Goal: Contribute content: Add original content to the website for others to see

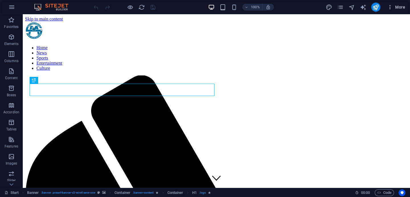
click at [389, 10] on icon "button" at bounding box center [390, 7] width 6 height 6
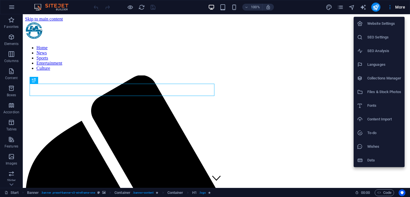
click at [378, 79] on h6 "Collections Manager" at bounding box center [384, 78] width 34 height 7
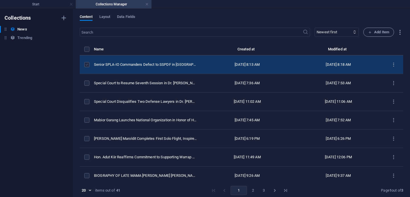
click at [88, 67] on label "items list" at bounding box center [86, 64] width 5 height 5
click at [0, 0] on input "items list" at bounding box center [0, 0] width 0 height 0
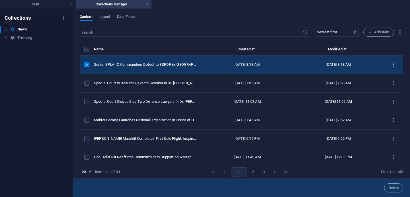
click at [391, 67] on icon "items list" at bounding box center [393, 64] width 5 height 5
click at [392, 112] on h6 "Duplicate" at bounding box center [393, 110] width 15 height 7
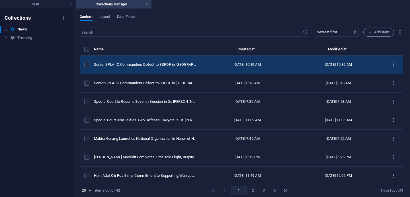
click at [203, 71] on td "[DATE] 10:39 AM" at bounding box center [246, 64] width 91 height 18
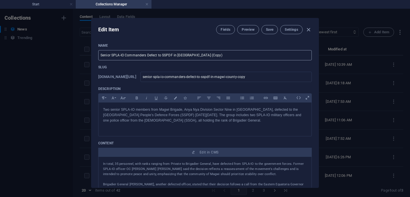
click at [210, 55] on input "Senior SPLA-IO Commanders Defect to SSPDF in Magwi County (Copy)" at bounding box center [204, 55] width 213 height 10
type input "Senior SPLA-IO Commanders Defect to SSPDF in Magwi County (Copy)a"
type input "senior-spla-io-commanders-defect-to-sspdf-in-magwi-county-copy-a"
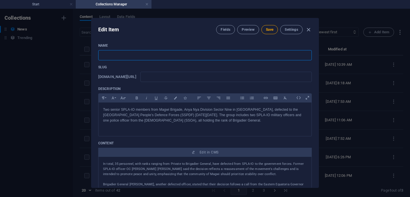
paste input "Severe Flooding Devastates [GEOGRAPHIC_DATA], Families Displaced and in Urgent …"
type input "Severe Flooding Devastates [GEOGRAPHIC_DATA], Families Displaced and in Urgent …"
type input "severe-flooding-devastates-fashoda-county-families-displaced-and-in-urgent-need…"
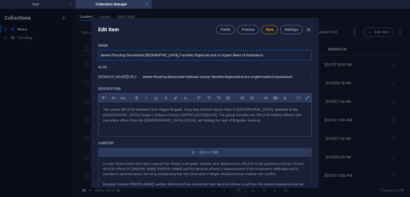
type input "Severe Flooding Devastates [GEOGRAPHIC_DATA], Families Displaced and in Urgent …"
click at [270, 123] on p at bounding box center [205, 125] width 204 height 5
click at [267, 120] on p "Two senior SPLA-IO members from Magwi Brigade, Anya Nya Division Sector Nine in…" at bounding box center [205, 115] width 204 height 17
click at [268, 30] on span "Save" at bounding box center [269, 29] width 7 height 5
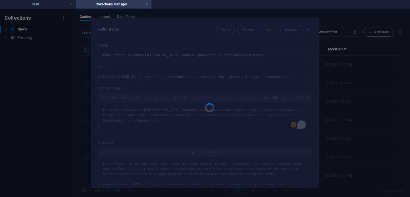
type input "severe-flooding-devastates-fashoda-county-families-displaced-and-in-urgent-need…"
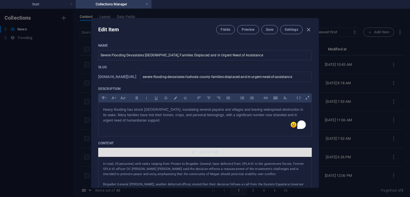
click at [209, 154] on span "Edit in CMS" at bounding box center [208, 152] width 19 height 5
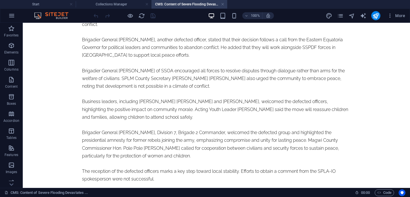
scroll to position [53, 0]
click at [351, 130] on div "In total, 35 personnel, with ranks ranging from Private to Brigadier General, h…" at bounding box center [216, 90] width 269 height 186
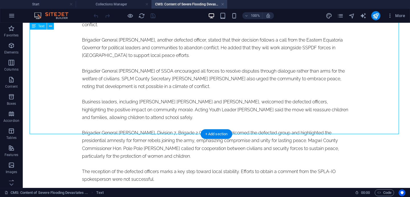
click at [351, 130] on div "In total, 35 personnel, with ranks ranging from Private to Brigadier General, h…" at bounding box center [216, 90] width 269 height 186
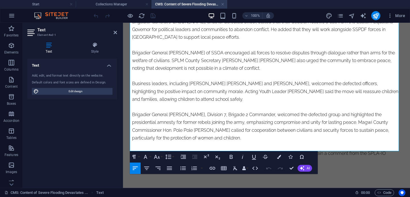
scroll to position [71, 0]
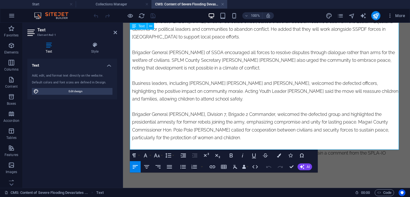
click at [204, 149] on p "The reception of the defected officers marks a key step toward local stability.…" at bounding box center [266, 156] width 269 height 15
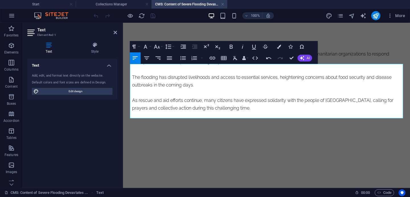
scroll to position [2767, 0]
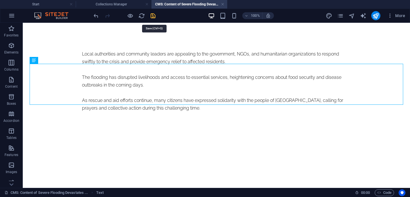
click at [156, 19] on icon "save" at bounding box center [153, 16] width 7 height 7
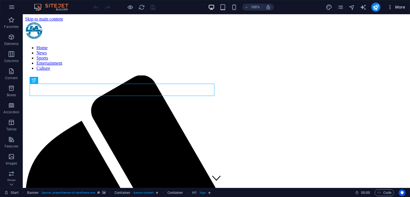
click at [390, 10] on icon "button" at bounding box center [390, 7] width 6 height 6
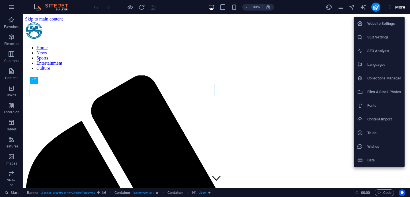
click at [379, 80] on h6 "Collections Manager" at bounding box center [384, 78] width 34 height 7
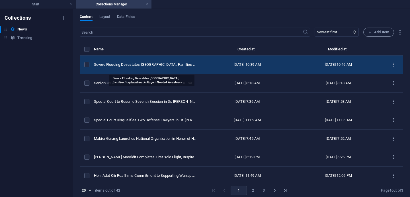
click at [170, 67] on div "Severe Flooding Devastates [GEOGRAPHIC_DATA], Families Displaced and in Urgent …" at bounding box center [145, 64] width 103 height 5
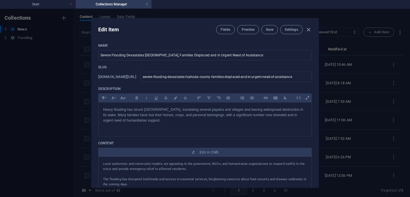
click at [317, 71] on div "Name Severe Flooding Devastates Fashoda County, Families Displaced and in Urgen…" at bounding box center [204, 113] width 227 height 149
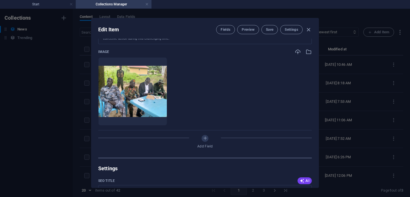
scroll to position [167, 0]
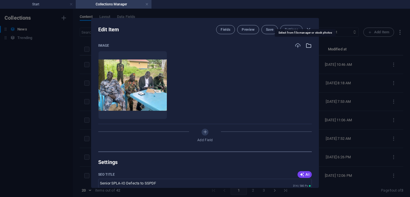
click at [308, 46] on icon "button" at bounding box center [308, 45] width 6 height 6
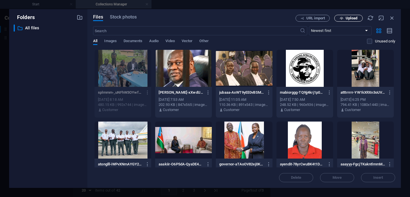
click at [349, 20] on span "Upload" at bounding box center [351, 18] width 12 height 3
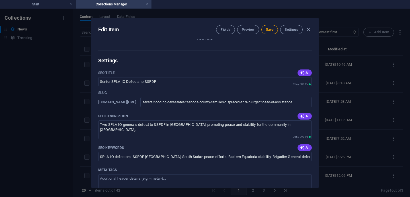
scroll to position [275, 0]
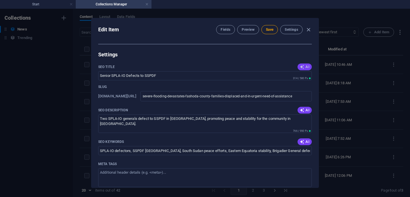
click at [306, 67] on span "AI" at bounding box center [305, 67] width 10 height 5
type input "Fashoda County Flooding Crisis"
click at [302, 110] on icon "button" at bounding box center [302, 110] width 5 height 5
type textarea "Severe flooding in [GEOGRAPHIC_DATA] has displaced families in urgent need of h…"
click at [306, 140] on span "AI" at bounding box center [305, 141] width 10 height 5
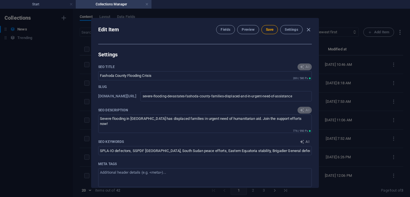
type input "Fashoda County flooding, humanitarian assistance Fashoda, emergency relief floo…"
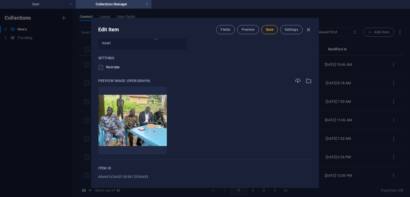
scroll to position [493, 0]
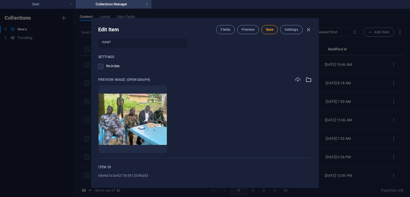
click at [307, 83] on icon "button" at bounding box center [308, 80] width 6 height 6
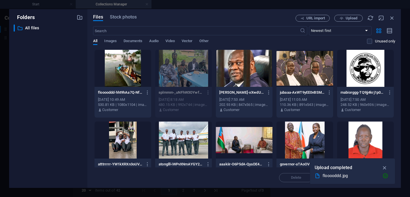
click at [131, 57] on div at bounding box center [122, 68] width 57 height 37
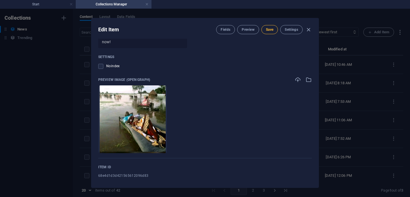
click at [269, 29] on span "Save" at bounding box center [269, 29] width 7 height 5
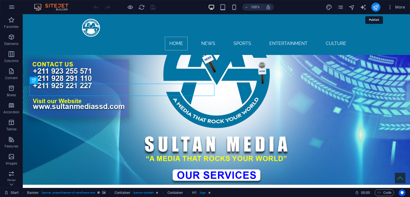
click at [378, 9] on icon "publish" at bounding box center [375, 7] width 7 height 7
